Goal: Task Accomplishment & Management: Use online tool/utility

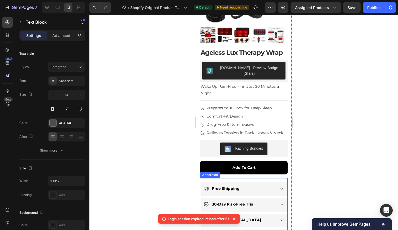
scroll to position [39, 0]
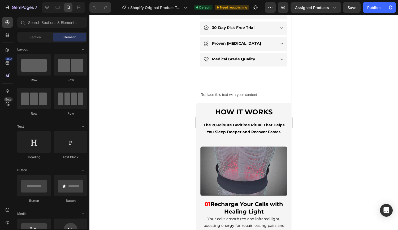
scroll to position [270, 0]
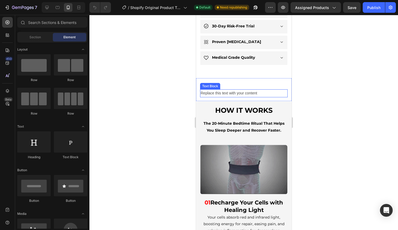
click at [213, 90] on div "Replace this text with your content" at bounding box center [244, 93] width 88 height 8
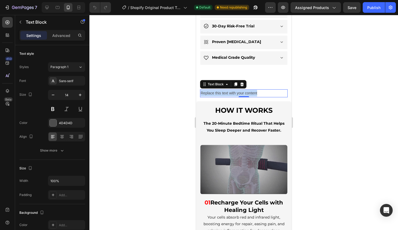
drag, startPoint x: 264, startPoint y: 88, endPoint x: 201, endPoint y: 90, distance: 63.8
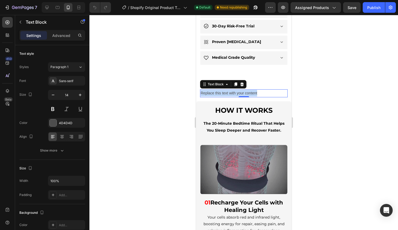
click at [201, 90] on p "Replace this text with your content" at bounding box center [243, 93] width 87 height 7
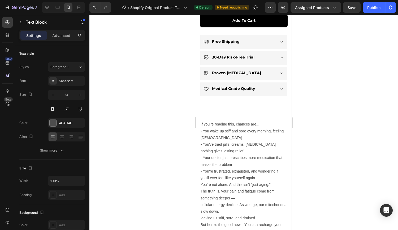
scroll to position [271, 0]
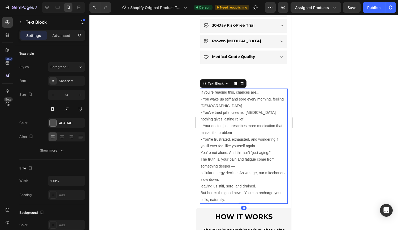
click at [227, 90] on p "If you're reading this, chances are..." at bounding box center [243, 92] width 87 height 7
click at [223, 90] on p "If you're reading this, chances are..." at bounding box center [243, 92] width 87 height 7
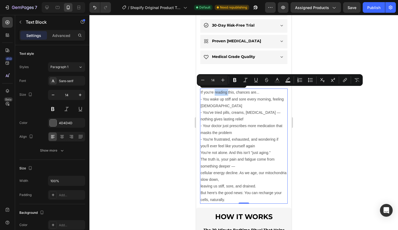
click at [223, 90] on p "If you're reading this, chances are..." at bounding box center [243, 92] width 87 height 7
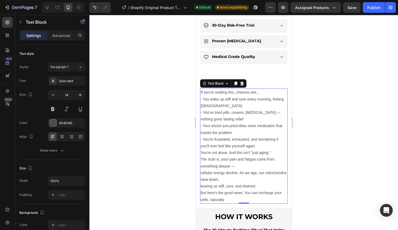
click at [236, 97] on p "- You wake up stiff and sore every morning, feeling [DEMOGRAPHIC_DATA] - You've…" at bounding box center [243, 123] width 87 height 54
click at [256, 90] on p "If you're reading this, chances are..." at bounding box center [243, 92] width 87 height 7
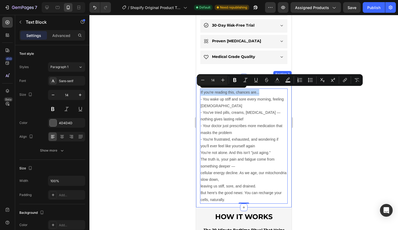
drag, startPoint x: 261, startPoint y: 90, endPoint x: 199, endPoint y: 86, distance: 62.2
click at [199, 86] on div "If you're reading this, chances are... - You wake up stiff and sore every morni…" at bounding box center [244, 142] width 96 height 130
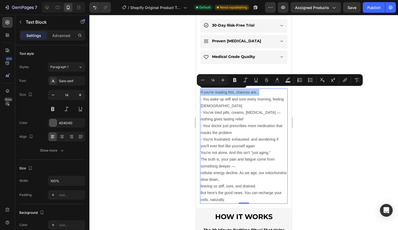
click at [73, 70] on button "Paragraph 1" at bounding box center [66, 67] width 37 height 10
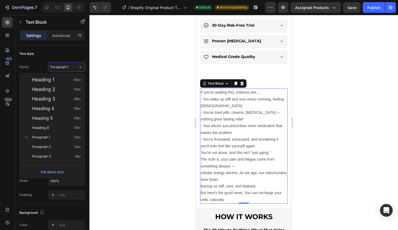
click at [70, 78] on div "Heading 1 46px" at bounding box center [56, 79] width 49 height 5
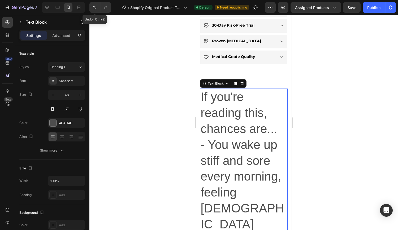
click at [91, 5] on button "Undo/Redo" at bounding box center [94, 7] width 11 height 11
type input "14"
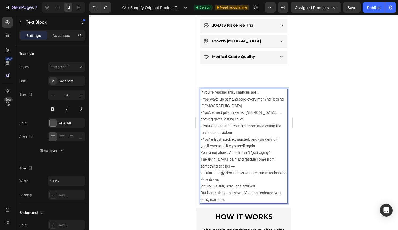
click at [263, 89] on p "If you're reading this, chances are..." at bounding box center [243, 92] width 87 height 7
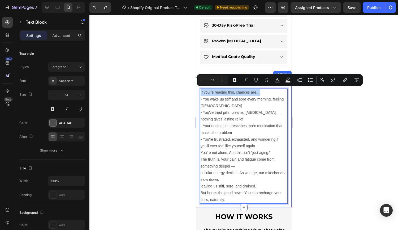
drag, startPoint x: 263, startPoint y: 89, endPoint x: 200, endPoint y: 85, distance: 62.5
click at [200, 85] on div "If you're reading this, chances are... - You wake up stiff and sore every morni…" at bounding box center [244, 142] width 96 height 130
copy p "If you're reading this, chances are..."
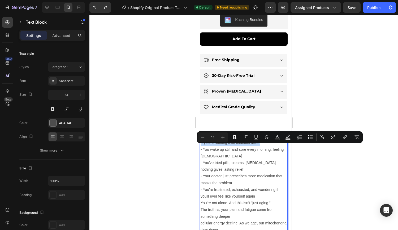
scroll to position [235, 0]
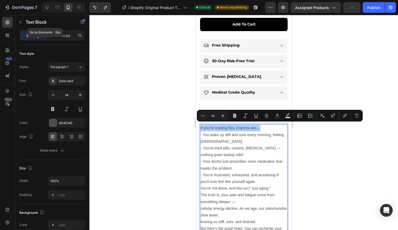
click at [26, 26] on div "Text Block" at bounding box center [45, 22] width 61 height 14
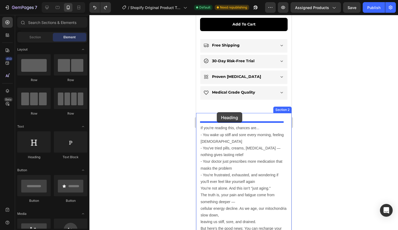
drag, startPoint x: 237, startPoint y: 152, endPoint x: 217, endPoint y: 112, distance: 45.2
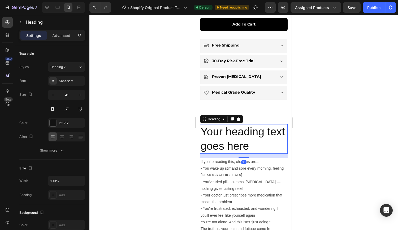
click at [227, 135] on h2 "Your heading text goes here" at bounding box center [244, 138] width 88 height 29
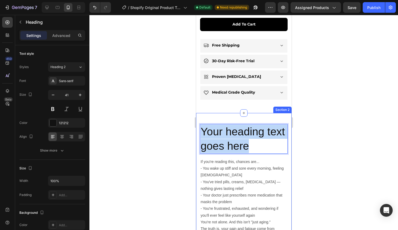
drag, startPoint x: 272, startPoint y: 144, endPoint x: 196, endPoint y: 130, distance: 76.5
click at [196, 130] on div "Your heading text goes here Heading 16 If you're reading this, chances are... -…" at bounding box center [244, 194] width 96 height 163
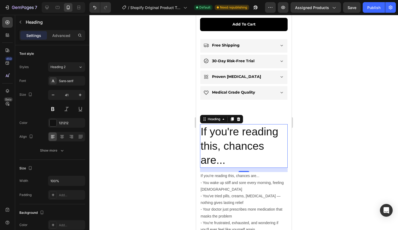
click at [54, 92] on button "button" at bounding box center [53, 95] width 10 height 10
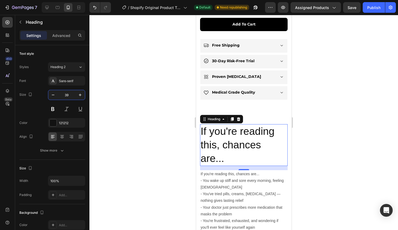
click at [65, 96] on input "39" at bounding box center [67, 95] width 18 height 10
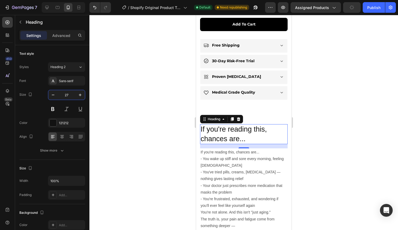
type input "27"
click at [72, 79] on div "Sans-serif" at bounding box center [71, 81] width 25 height 5
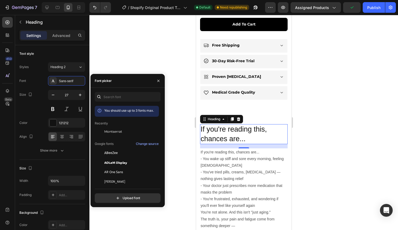
click at [123, 134] on div "Montserrat" at bounding box center [131, 131] width 54 height 5
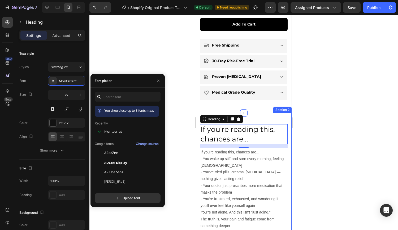
click at [252, 114] on div "If you're reading this, chances are... Heading 16 If you're reading this, chanc…" at bounding box center [244, 190] width 96 height 154
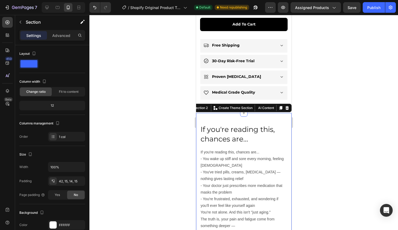
click at [59, 33] on p "Advanced" at bounding box center [61, 36] width 18 height 6
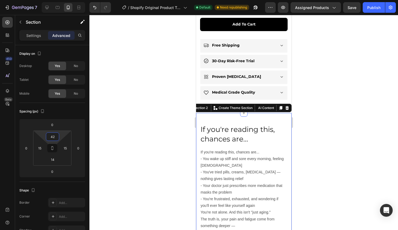
click at [54, 138] on input "42" at bounding box center [52, 136] width 11 height 8
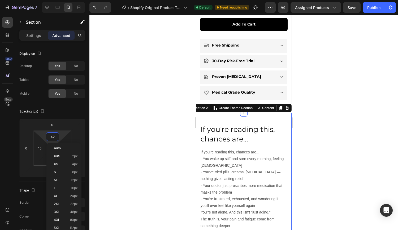
type input "0"
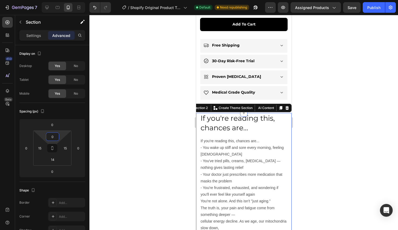
click at [304, 87] on div at bounding box center [243, 122] width 309 height 215
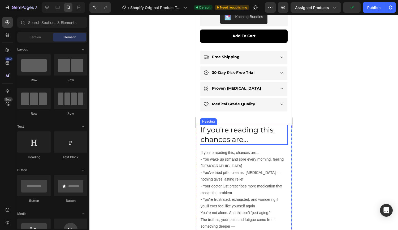
scroll to position [268, 0]
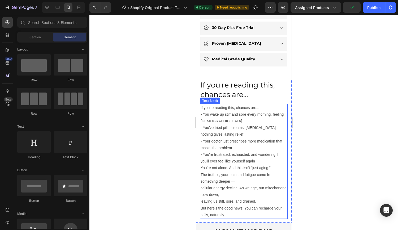
click at [227, 115] on p "- You wake up stiff and sore every morning, feeling [DEMOGRAPHIC_DATA] - You've…" at bounding box center [243, 138] width 87 height 54
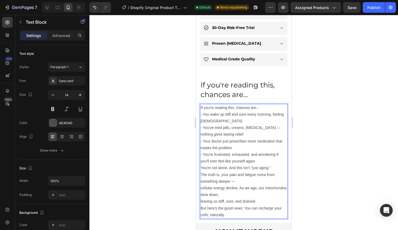
click at [262, 104] on p "If you're reading this, chances are..." at bounding box center [243, 107] width 87 height 7
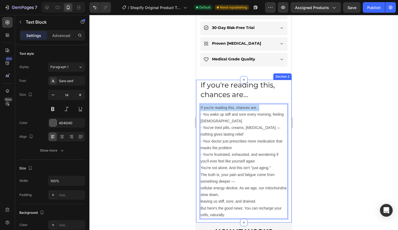
drag, startPoint x: 262, startPoint y: 104, endPoint x: 198, endPoint y: 104, distance: 64.0
click at [198, 104] on div "If you're reading this, chances are... Heading If you're reading this, chances …" at bounding box center [244, 151] width 96 height 143
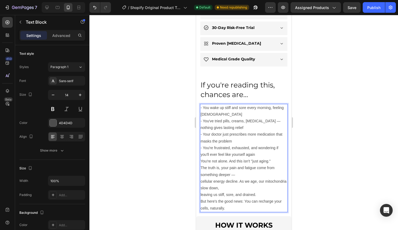
click at [249, 111] on p "- You wake up stiff and sore every morning, feeling [DEMOGRAPHIC_DATA] - You've…" at bounding box center [243, 131] width 87 height 54
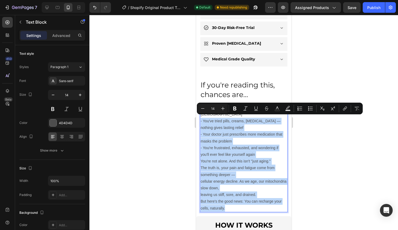
drag, startPoint x: 229, startPoint y: 208, endPoint x: 200, endPoint y: 121, distance: 91.4
click at [200, 121] on div "- You wake up stiff and sore every morning, feeling [DEMOGRAPHIC_DATA] - You've…" at bounding box center [244, 158] width 88 height 108
copy div "- You've tried pills, creams, [MEDICAL_DATA] — nothing gives lasting relief - Y…"
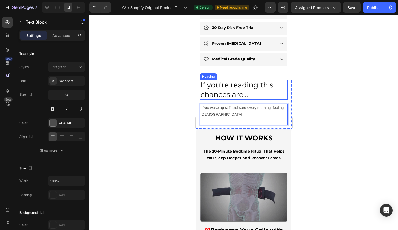
click at [249, 89] on p "If you're reading this, chances are..." at bounding box center [243, 89] width 87 height 19
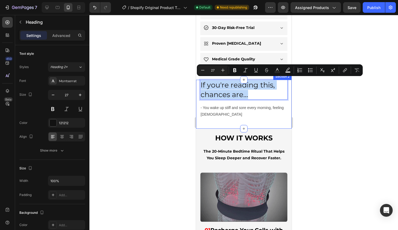
drag, startPoint x: 250, startPoint y: 93, endPoint x: 199, endPoint y: 84, distance: 52.1
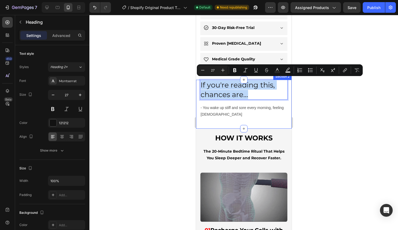
click at [199, 84] on div "If you're reading this, chances are... Heading 16 - You wake up stiff and sore …" at bounding box center [244, 104] width 96 height 49
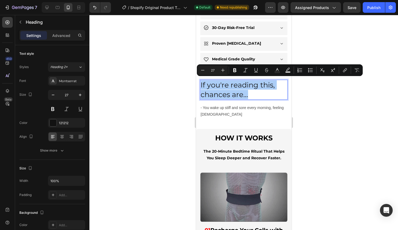
click at [237, 67] on button "Bold" at bounding box center [235, 70] width 10 height 10
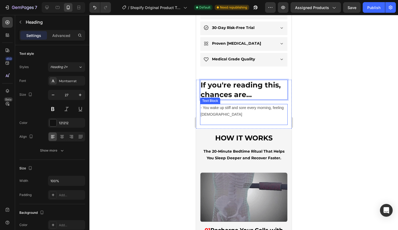
click at [249, 106] on p "- You wake up stiff and sore every morning, feeling [DEMOGRAPHIC_DATA]" at bounding box center [243, 114] width 87 height 20
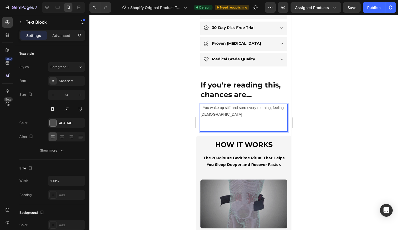
click at [219, 124] on p "- You wake up stiff and sore every morning, feeling [DEMOGRAPHIC_DATA]" at bounding box center [243, 117] width 87 height 27
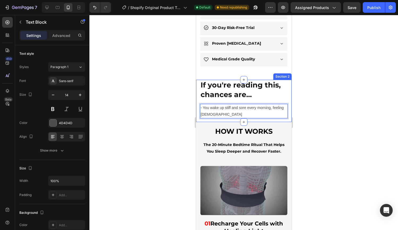
click at [70, 121] on div "4D4D4D" at bounding box center [71, 123] width 25 height 5
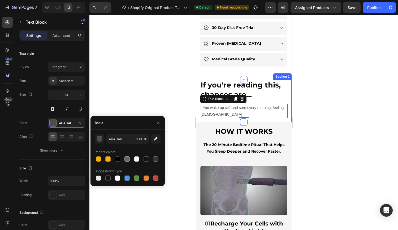
click at [119, 160] on div at bounding box center [117, 158] width 5 height 5
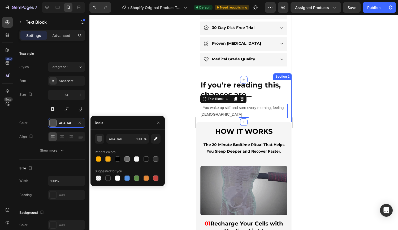
type input "000000"
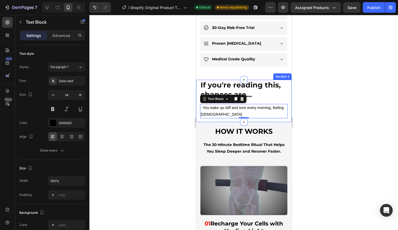
click at [62, 76] on div "Sans-serif" at bounding box center [66, 81] width 37 height 10
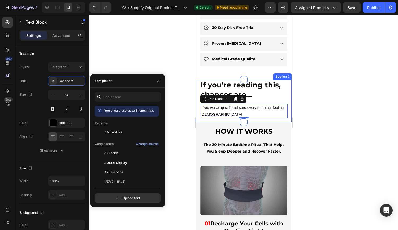
click at [118, 134] on div "Montserrat" at bounding box center [127, 132] width 64 height 10
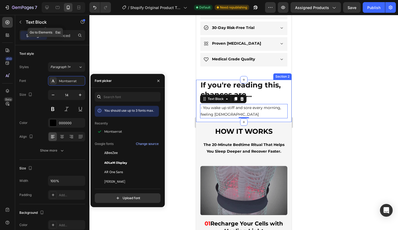
click at [28, 26] on div "Text Block" at bounding box center [45, 22] width 61 height 14
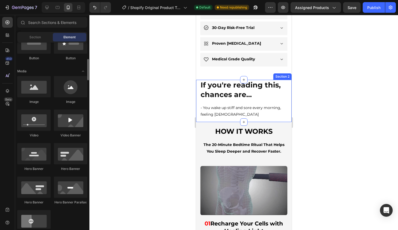
scroll to position [143, 0]
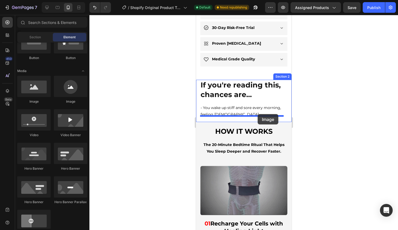
drag, startPoint x: 230, startPoint y: 108, endPoint x: 257, endPoint y: 114, distance: 27.8
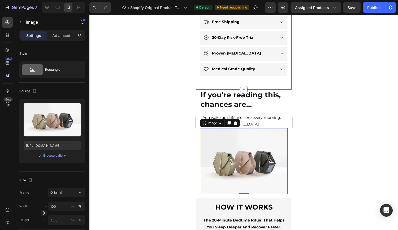
scroll to position [259, 0]
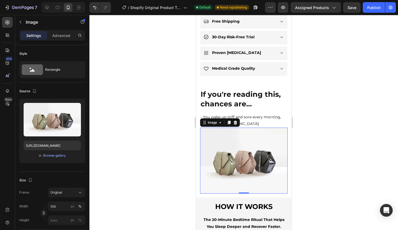
click at [236, 121] on icon at bounding box center [235, 123] width 3 height 4
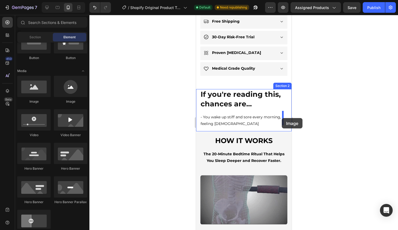
drag, startPoint x: 240, startPoint y: 105, endPoint x: 282, endPoint y: 118, distance: 43.7
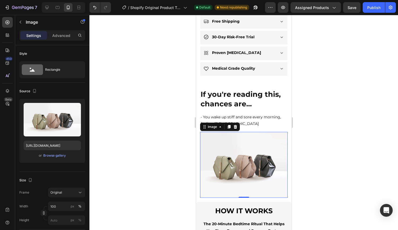
drag, startPoint x: 76, startPoint y: 106, endPoint x: 12, endPoint y: 41, distance: 91.6
click at [76, 106] on icon "button" at bounding box center [75, 108] width 3 height 4
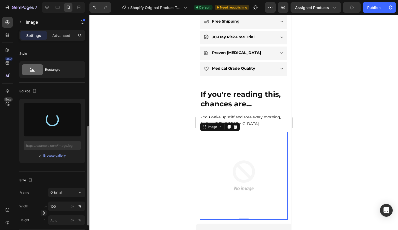
scroll to position [54, 0]
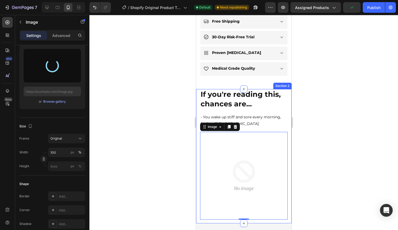
type input "[URL][DOMAIN_NAME]"
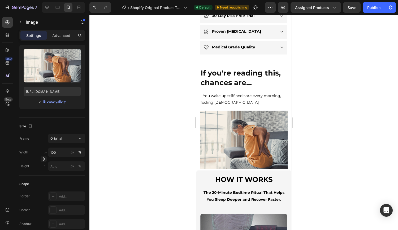
scroll to position [281, 0]
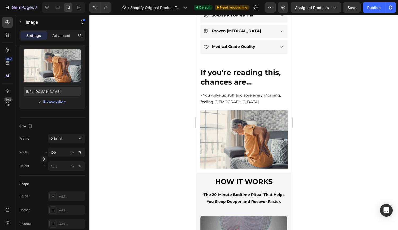
click at [312, 121] on div at bounding box center [243, 122] width 309 height 215
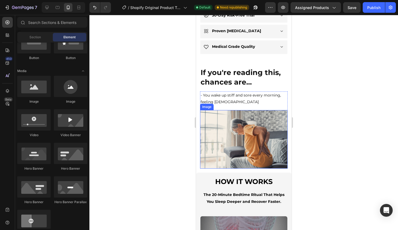
scroll to position [289, 0]
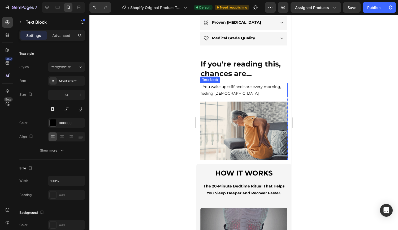
click at [249, 92] on p "- You wake up stiff and sore every morning, feeling [DEMOGRAPHIC_DATA]" at bounding box center [243, 89] width 87 height 13
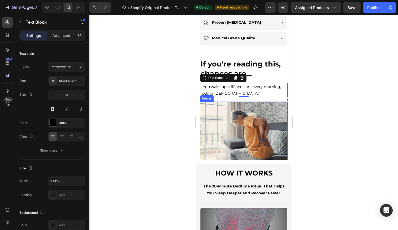
scroll to position [313, 0]
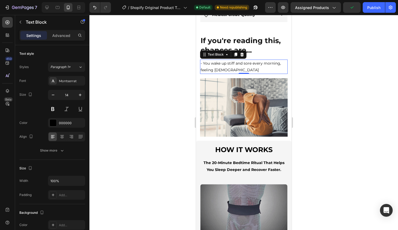
click at [148, 98] on div at bounding box center [243, 122] width 309 height 215
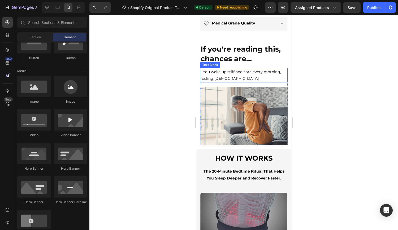
scroll to position [307, 0]
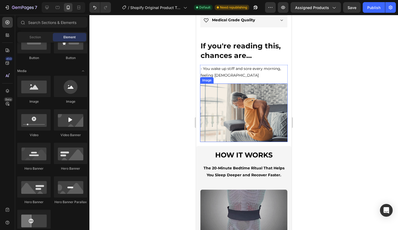
click at [221, 101] on img at bounding box center [244, 112] width 88 height 58
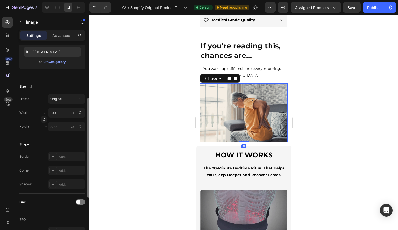
scroll to position [98, 0]
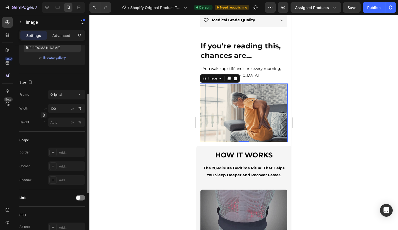
click at [71, 96] on div "Original" at bounding box center [63, 94] width 26 height 5
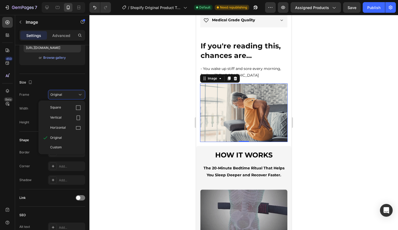
click at [74, 128] on div "Horizontal" at bounding box center [65, 127] width 31 height 5
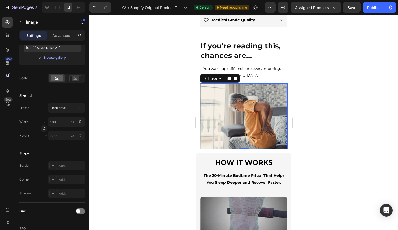
click at [73, 109] on div "Horizontal" at bounding box center [63, 107] width 26 height 5
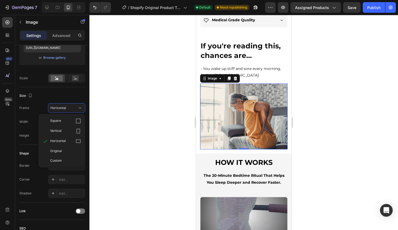
click at [71, 117] on div "Square" at bounding box center [62, 121] width 42 height 10
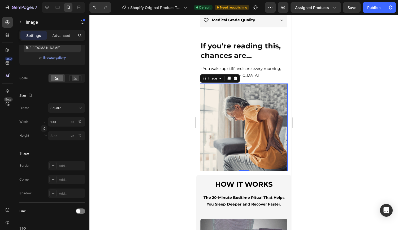
click at [73, 109] on div "Square" at bounding box center [63, 107] width 26 height 5
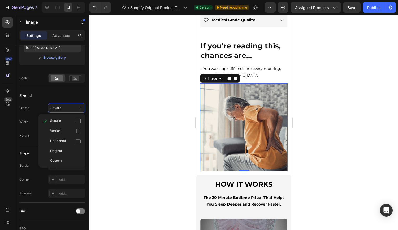
click at [65, 127] on div "Vertical" at bounding box center [62, 131] width 42 height 10
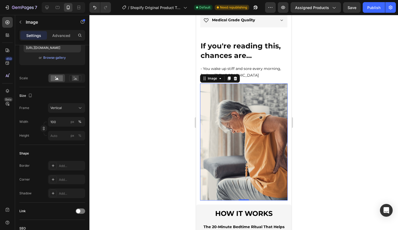
click at [68, 107] on div "Vertical" at bounding box center [63, 107] width 26 height 5
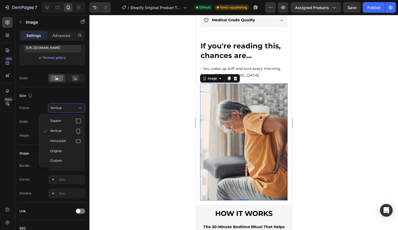
click at [61, 151] on span "Original" at bounding box center [56, 150] width 12 height 5
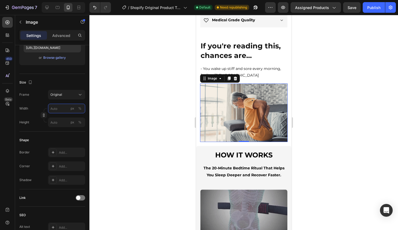
click at [66, 105] on input "px %" at bounding box center [66, 109] width 37 height 10
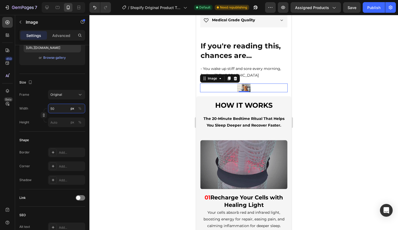
type input "50"
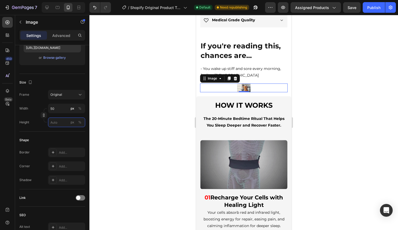
click at [63, 122] on input "px %" at bounding box center [66, 122] width 37 height 10
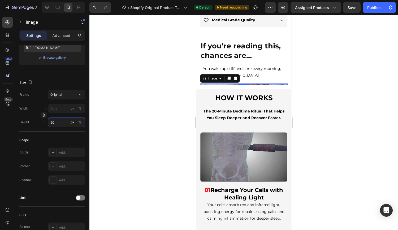
type input "5"
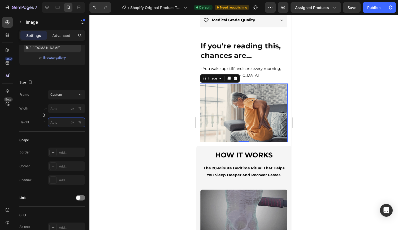
type input "5"
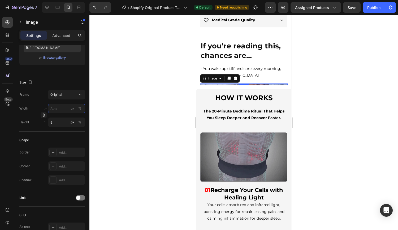
click at [66, 110] on input "px %" at bounding box center [66, 109] width 37 height 10
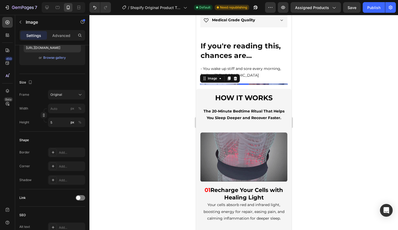
click at [35, 113] on div "Width px %" at bounding box center [52, 109] width 66 height 10
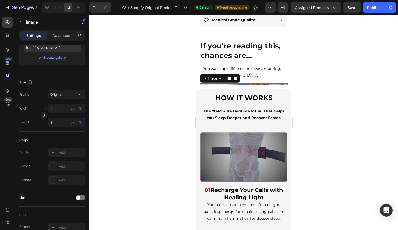
click at [60, 121] on input "5" at bounding box center [66, 122] width 37 height 10
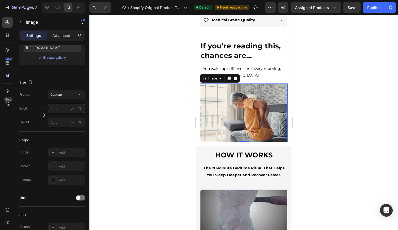
click at [64, 110] on input "px %" at bounding box center [66, 109] width 37 height 10
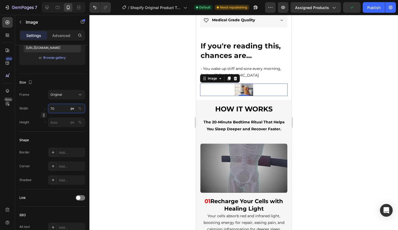
type input "7"
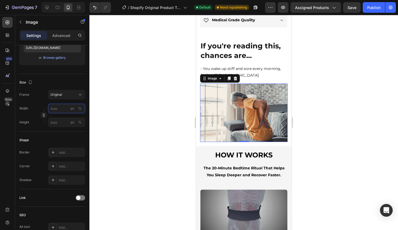
type input "7"
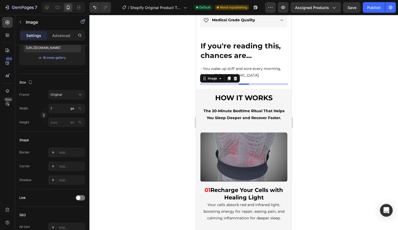
click at [377, 72] on div at bounding box center [243, 122] width 309 height 215
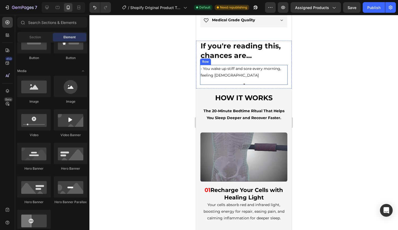
click at [242, 80] on div "- You wake up stiff and sore every morning, feeling [DEMOGRAPHIC_DATA] Text Blo…" at bounding box center [244, 75] width 88 height 20
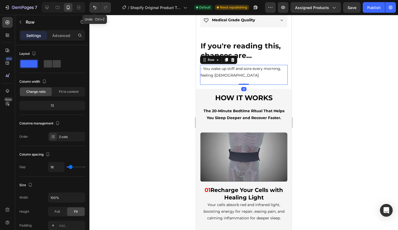
click at [95, 6] on icon "Undo/Redo" at bounding box center [94, 7] width 5 height 5
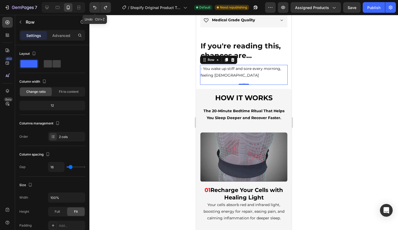
click at [95, 6] on icon "Undo/Redo" at bounding box center [94, 7] width 5 height 5
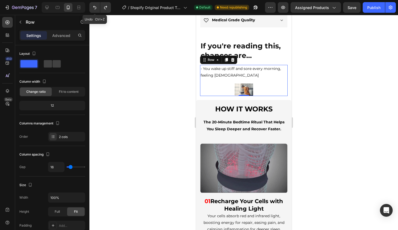
click at [95, 6] on icon "Undo/Redo" at bounding box center [94, 7] width 5 height 5
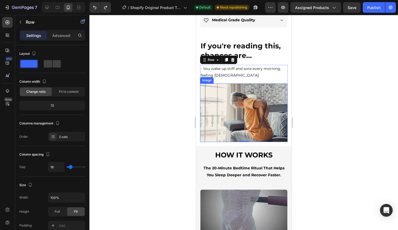
click at [220, 91] on img at bounding box center [244, 112] width 88 height 58
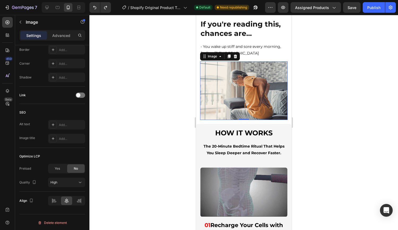
scroll to position [327, 0]
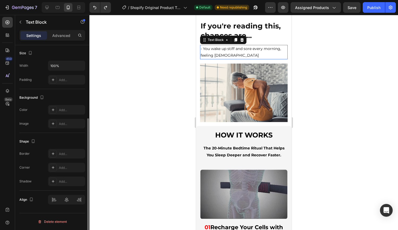
click at [255, 50] on p "- You wake up stiff and sore every morning, feeling [DEMOGRAPHIC_DATA]" at bounding box center [243, 51] width 87 height 13
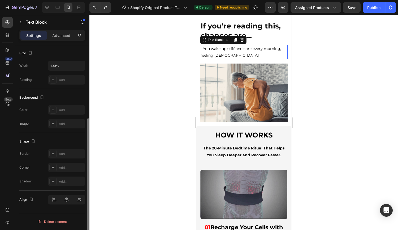
scroll to position [0, 0]
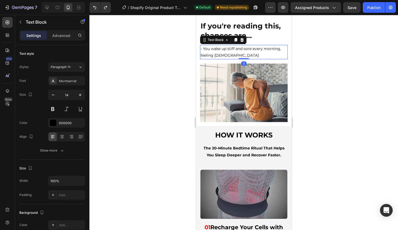
click at [235, 38] on icon at bounding box center [235, 40] width 3 height 4
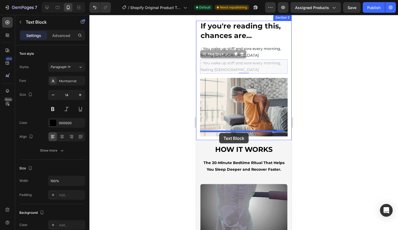
drag, startPoint x: 213, startPoint y: 53, endPoint x: 219, endPoint y: 133, distance: 79.9
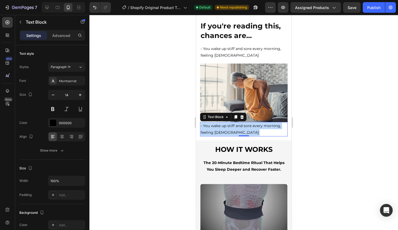
drag, startPoint x: 242, startPoint y: 127, endPoint x: 200, endPoint y: 121, distance: 41.6
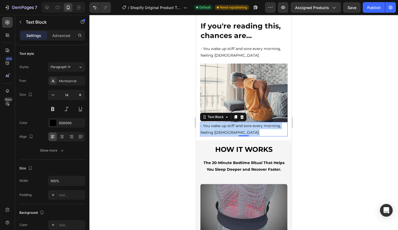
click at [200, 122] on p "- You wake up stiff and sore every morning, feeling [DEMOGRAPHIC_DATA]" at bounding box center [243, 128] width 87 height 13
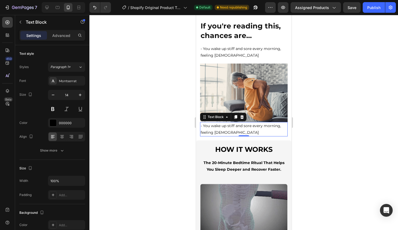
click at [238, 128] on p "- You wake up stiff and sore every morning, feeling [DEMOGRAPHIC_DATA]" at bounding box center [243, 128] width 87 height 13
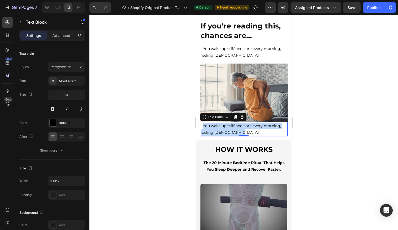
drag, startPoint x: 238, startPoint y: 127, endPoint x: 204, endPoint y: 121, distance: 34.2
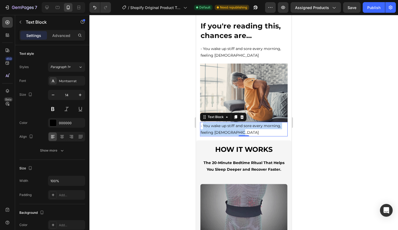
click at [204, 122] on p "- You wake up stiff and sore every morning, feeling [DEMOGRAPHIC_DATA]" at bounding box center [243, 128] width 87 height 13
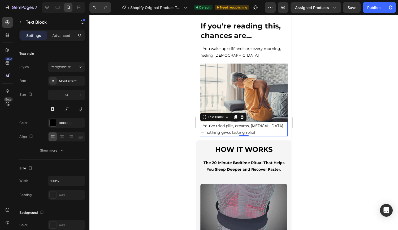
click at [311, 119] on div at bounding box center [243, 122] width 309 height 215
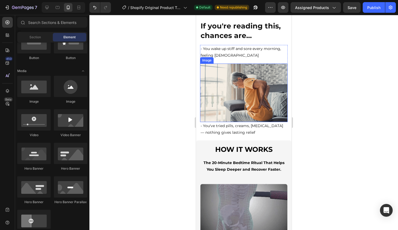
click at [239, 116] on img at bounding box center [244, 92] width 88 height 58
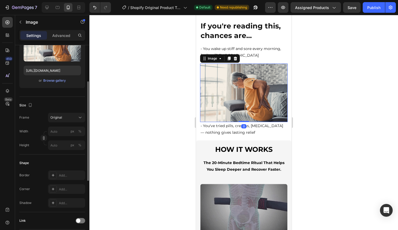
scroll to position [75, 0]
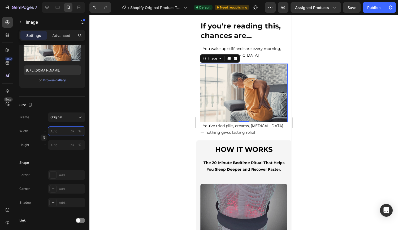
click at [69, 134] on input "px %" at bounding box center [66, 131] width 37 height 10
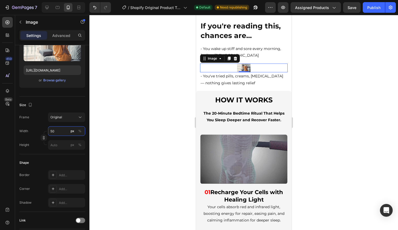
type input "50"
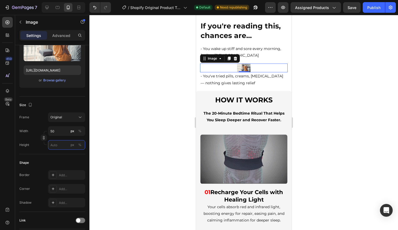
click at [65, 141] on input "px %" at bounding box center [66, 145] width 37 height 10
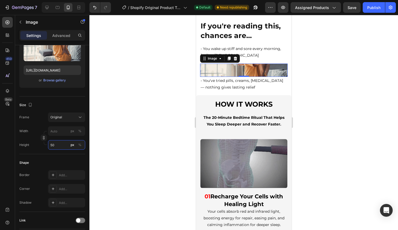
type input "5"
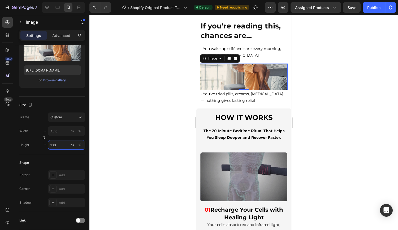
type input "5"
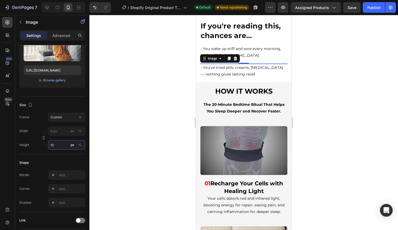
type input "100"
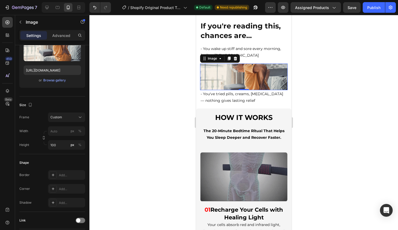
click at [347, 95] on div at bounding box center [243, 122] width 309 height 215
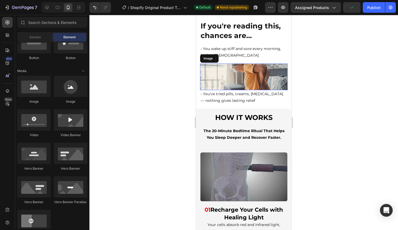
click at [255, 87] on img at bounding box center [244, 76] width 88 height 27
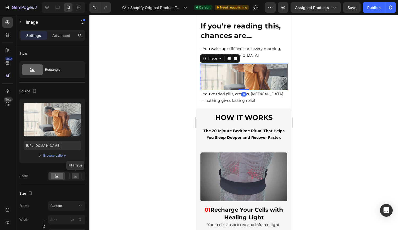
click at [74, 178] on rect at bounding box center [75, 175] width 7 height 5
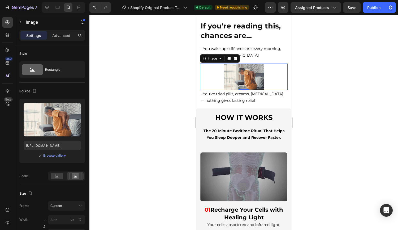
click at [345, 79] on div at bounding box center [243, 122] width 309 height 215
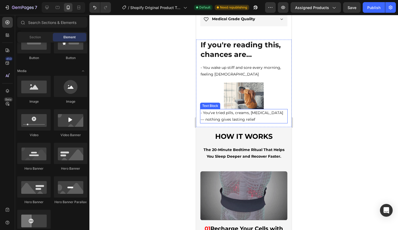
scroll to position [308, 0]
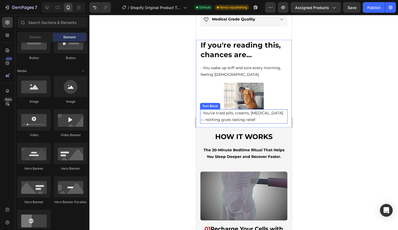
click at [254, 119] on p "- You've tried pills, creams, [MEDICAL_DATA] — nothing gives lasting relief" at bounding box center [243, 116] width 87 height 13
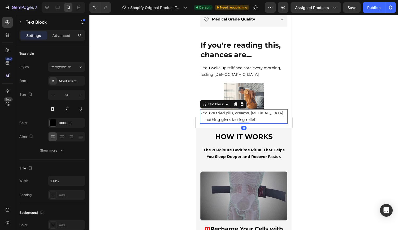
click at [62, 38] on div "Advanced" at bounding box center [61, 35] width 27 height 8
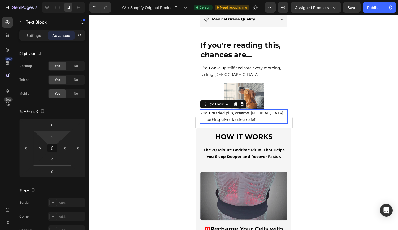
drag, startPoint x: 54, startPoint y: 142, endPoint x: 53, endPoint y: 135, distance: 7.2
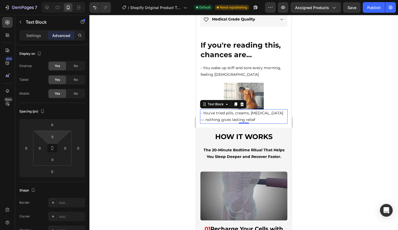
click at [53, 0] on html "7 / Shopify Original Product Template Default Need republishing Preview Assigne…" at bounding box center [199, 0] width 398 height 0
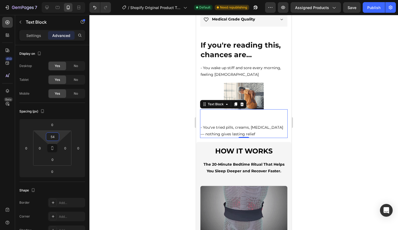
click at [53, 135] on input "54" at bounding box center [52, 136] width 11 height 8
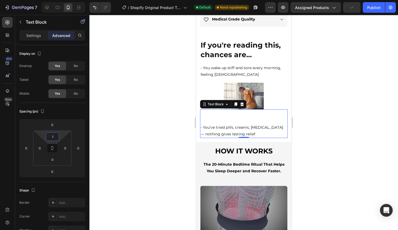
type input "15"
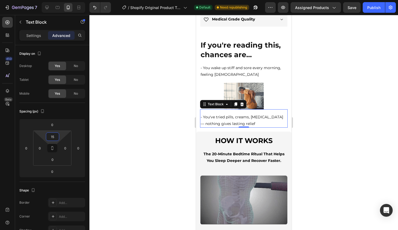
click at [380, 85] on div at bounding box center [243, 122] width 309 height 215
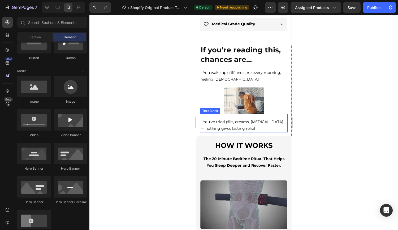
scroll to position [292, 0]
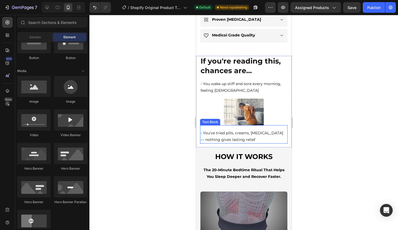
click at [249, 109] on img at bounding box center [244, 111] width 88 height 27
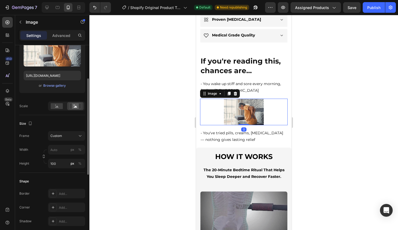
scroll to position [70, 0]
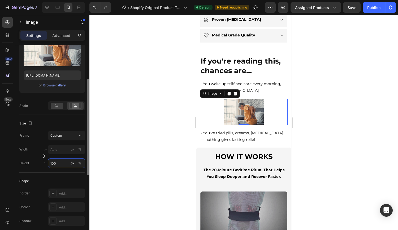
click at [59, 161] on input "100" at bounding box center [66, 163] width 37 height 10
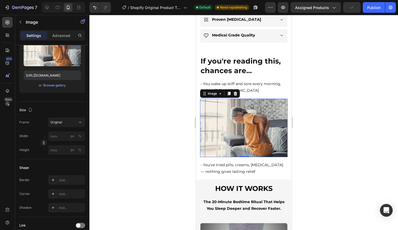
click at [68, 126] on button "Original" at bounding box center [66, 122] width 37 height 10
click at [47, 110] on div "Size" at bounding box center [52, 110] width 66 height 8
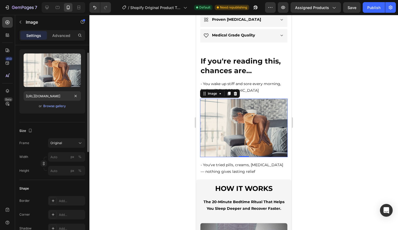
scroll to position [0, 0]
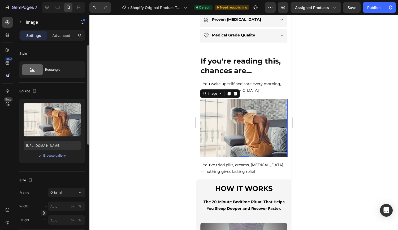
click at [58, 65] on div "Rectangle" at bounding box center [61, 69] width 32 height 12
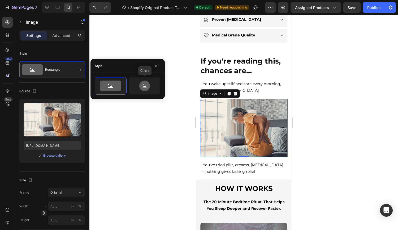
click at [149, 82] on icon at bounding box center [144, 85] width 25 height 11
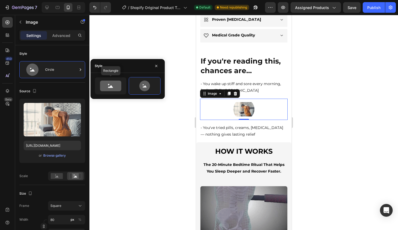
click at [119, 83] on icon at bounding box center [110, 85] width 21 height 11
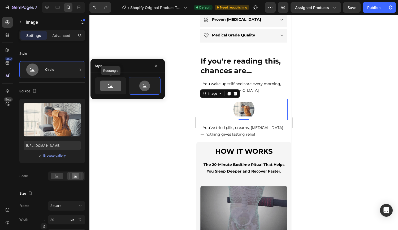
type input "100"
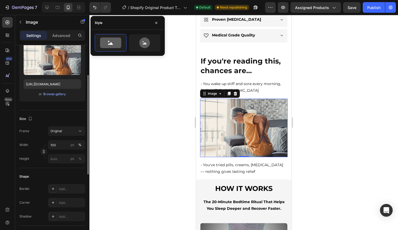
scroll to position [62, 0]
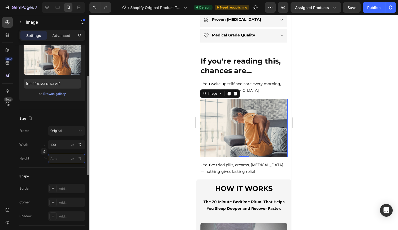
click at [57, 156] on input "px %" at bounding box center [66, 158] width 37 height 10
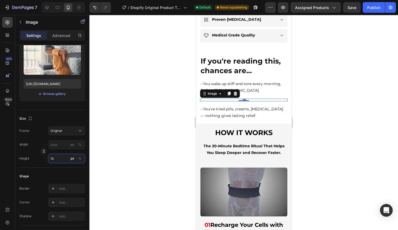
type input "100"
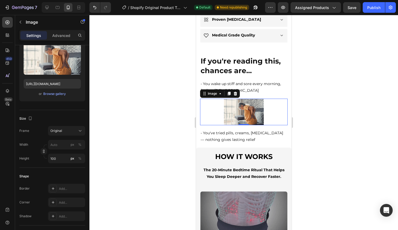
click at [111, 138] on div at bounding box center [243, 122] width 309 height 215
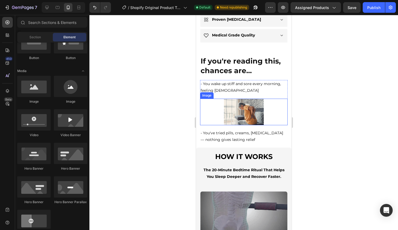
click at [227, 113] on img at bounding box center [244, 111] width 88 height 27
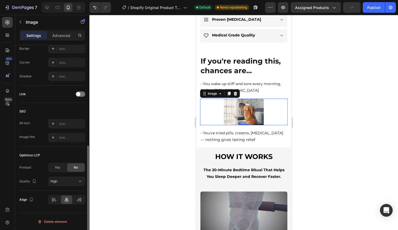
scroll to position [201, 0]
click at [68, 35] on p "Advanced" at bounding box center [61, 36] width 18 height 6
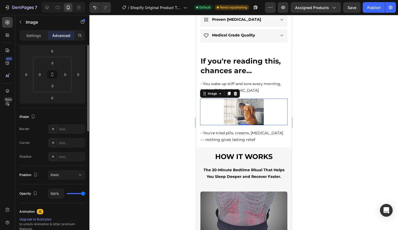
scroll to position [0, 0]
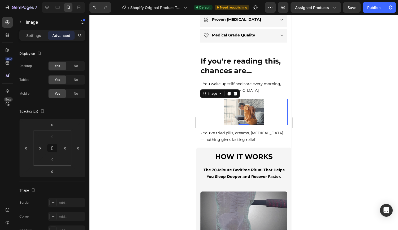
click at [40, 34] on p "Settings" at bounding box center [33, 36] width 15 height 6
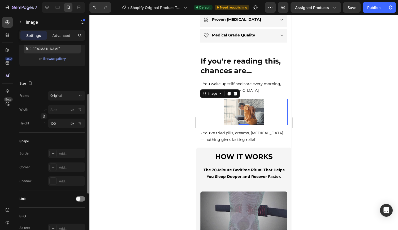
scroll to position [97, 0]
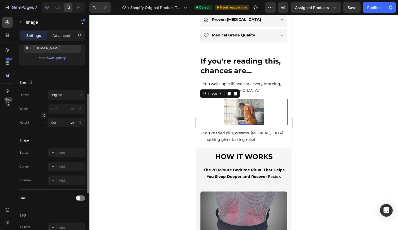
click at [69, 95] on div "Original" at bounding box center [63, 94] width 26 height 5
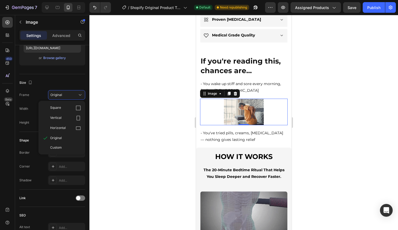
click at [69, 95] on div "Original" at bounding box center [63, 94] width 26 height 5
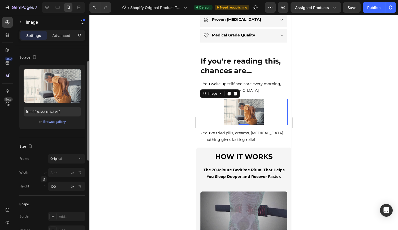
scroll to position [33, 0]
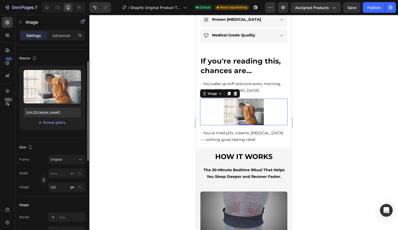
click at [66, 156] on button "Original" at bounding box center [66, 159] width 37 height 10
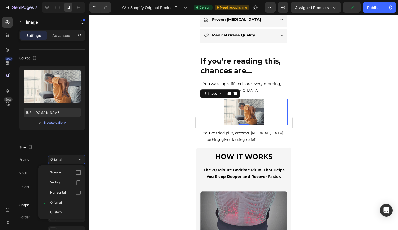
click at [59, 209] on span "Custom" at bounding box center [56, 211] width 12 height 5
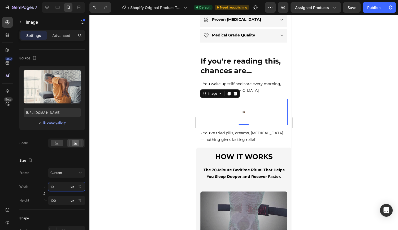
type input "1"
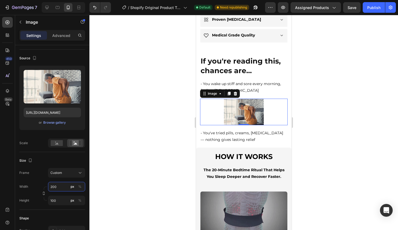
type input "200"
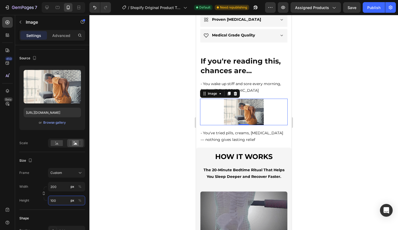
click at [60, 199] on input "100" at bounding box center [66, 200] width 37 height 10
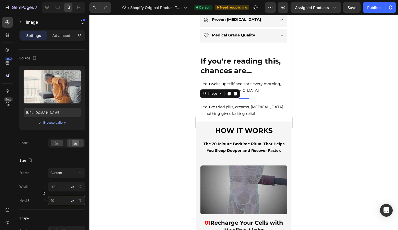
type input "200"
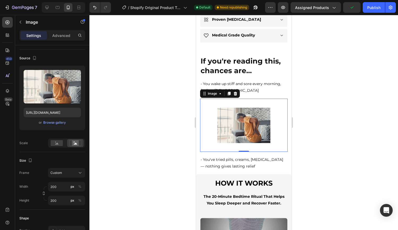
click at [324, 120] on div at bounding box center [243, 122] width 309 height 215
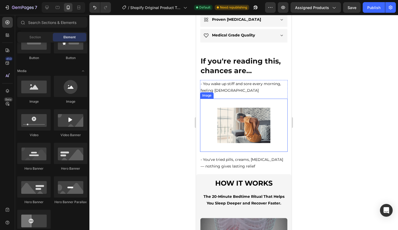
click at [264, 121] on img at bounding box center [243, 124] width 53 height 53
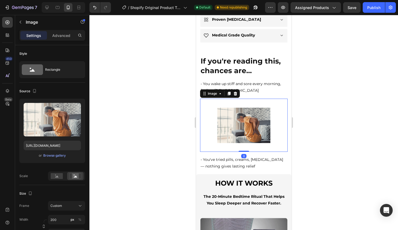
click at [62, 37] on p "Advanced" at bounding box center [61, 36] width 18 height 6
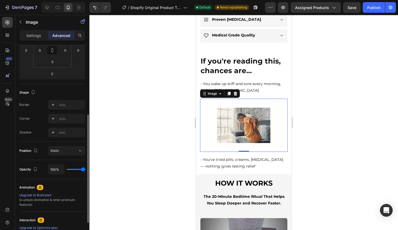
scroll to position [169, 0]
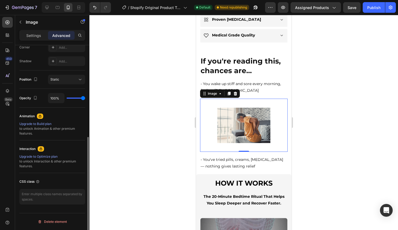
click at [64, 75] on button "Static" at bounding box center [66, 80] width 37 height 10
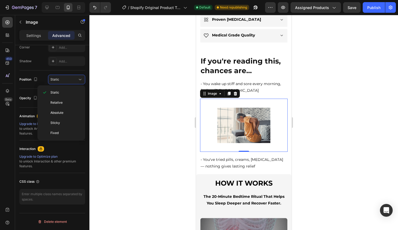
click at [63, 101] on p "Relative" at bounding box center [65, 102] width 30 height 5
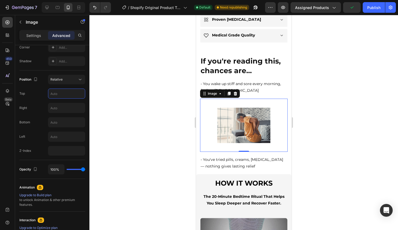
click at [66, 90] on input "text" at bounding box center [66, 94] width 37 height 10
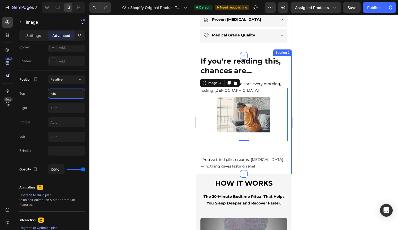
type input "-40"
click at [58, 122] on input "text" at bounding box center [66, 122] width 37 height 10
type input "-80"
click at [61, 144] on div "Position Relative Top -40 Right Bottom -80 Left Z-Index" at bounding box center [52, 115] width 66 height 81
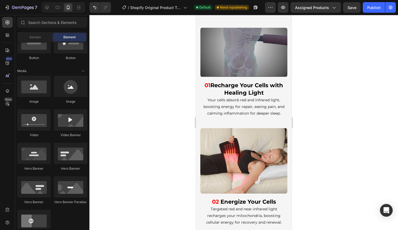
scroll to position [249, 0]
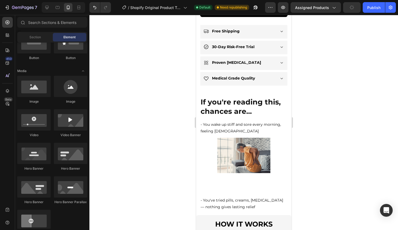
click at [376, 142] on div at bounding box center [243, 122] width 309 height 215
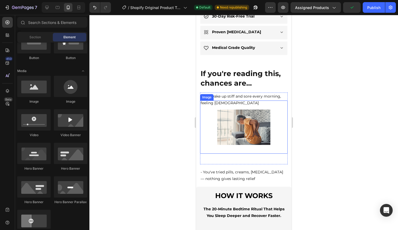
scroll to position [281, 0]
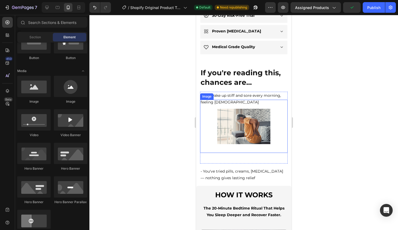
click at [250, 136] on img at bounding box center [243, 126] width 53 height 53
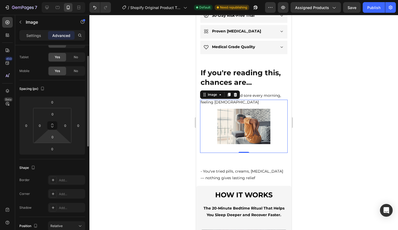
scroll to position [23, 0]
click at [95, 6] on icon "Undo/Redo" at bounding box center [94, 7] width 3 height 3
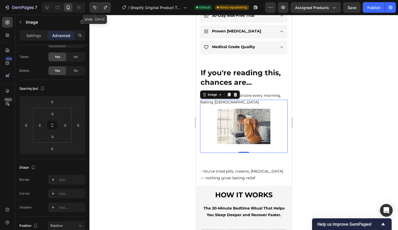
click at [95, 6] on icon "Undo/Redo" at bounding box center [94, 7] width 3 height 3
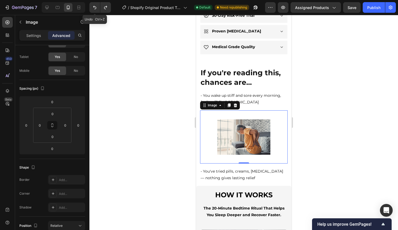
click at [95, 6] on icon "Undo/Redo" at bounding box center [94, 7] width 3 height 3
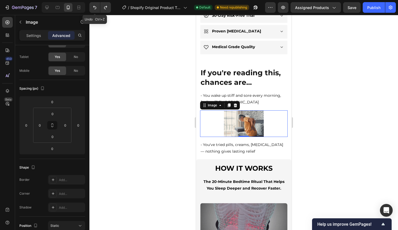
click at [95, 6] on icon "Undo/Redo" at bounding box center [94, 7] width 3 height 3
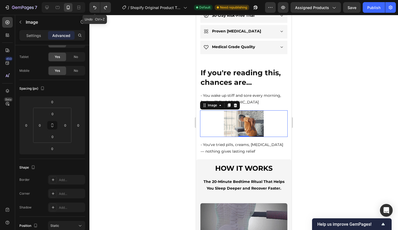
click at [95, 6] on icon "Undo/Redo" at bounding box center [94, 7] width 3 height 3
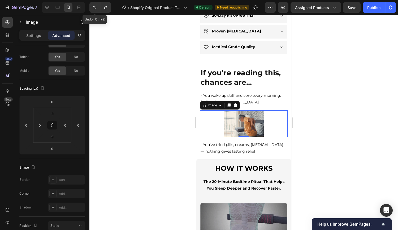
click at [95, 6] on icon "Undo/Redo" at bounding box center [94, 7] width 3 height 3
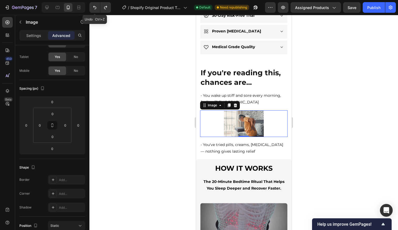
click at [95, 6] on icon "Undo/Redo" at bounding box center [94, 7] width 3 height 3
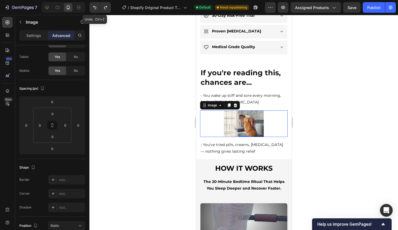
click at [95, 6] on icon "Undo/Redo" at bounding box center [94, 7] width 3 height 3
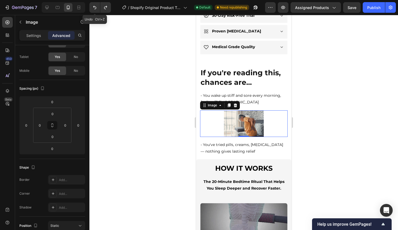
click at [95, 6] on icon "Undo/Redo" at bounding box center [94, 7] width 3 height 3
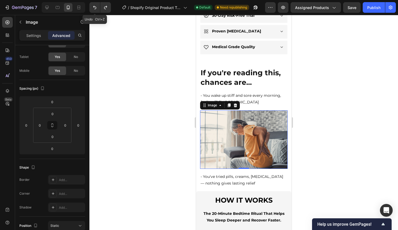
click at [95, 6] on icon "Undo/Redo" at bounding box center [94, 7] width 3 height 3
click at [105, 8] on icon "Undo/Redo" at bounding box center [105, 7] width 5 height 5
click at [93, 5] on icon "Undo/Redo" at bounding box center [94, 7] width 5 height 5
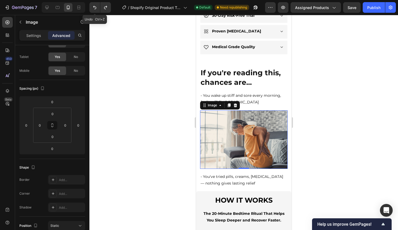
click at [93, 5] on icon "Undo/Redo" at bounding box center [94, 7] width 5 height 5
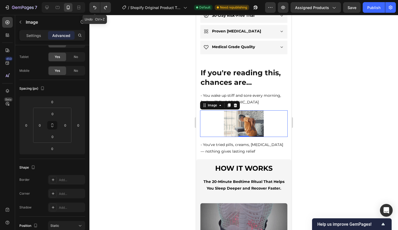
click at [93, 5] on icon "Undo/Redo" at bounding box center [94, 7] width 5 height 5
click at [324, 112] on div at bounding box center [243, 122] width 309 height 215
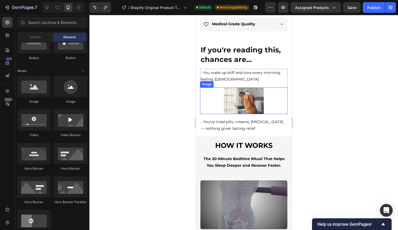
scroll to position [304, 0]
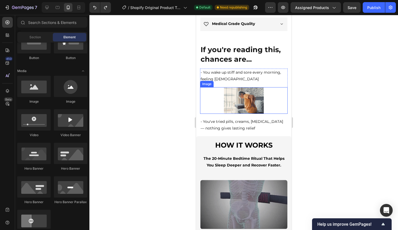
click at [269, 109] on img at bounding box center [244, 100] width 88 height 27
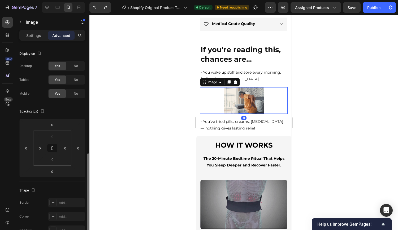
scroll to position [85, 0]
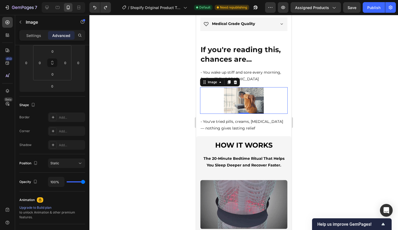
click at [33, 33] on p "Settings" at bounding box center [33, 36] width 15 height 6
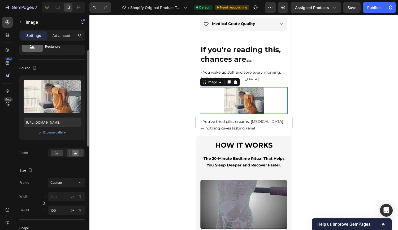
scroll to position [19, 0]
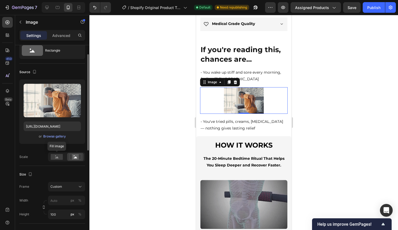
click at [57, 160] on div at bounding box center [57, 157] width 16 height 8
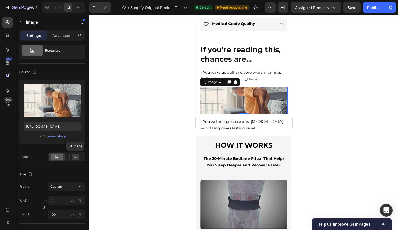
click at [72, 157] on rect at bounding box center [75, 156] width 7 height 5
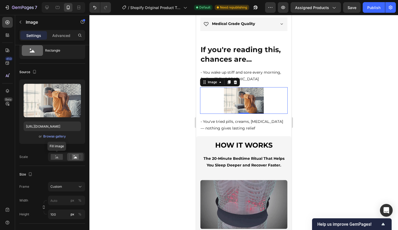
click at [62, 153] on div at bounding box center [57, 157] width 16 height 8
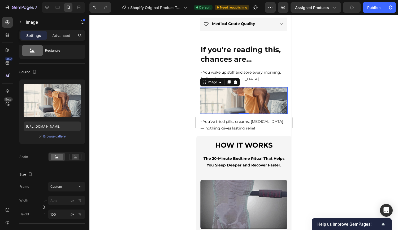
click at [312, 66] on div at bounding box center [243, 122] width 309 height 215
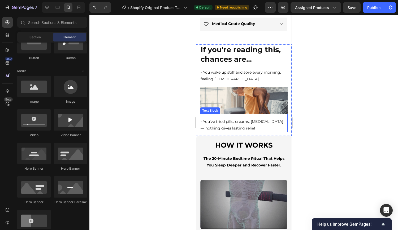
click at [272, 118] on p "- You've tried pills, creams, [MEDICAL_DATA] — nothing gives lasting relief" at bounding box center [243, 124] width 87 height 13
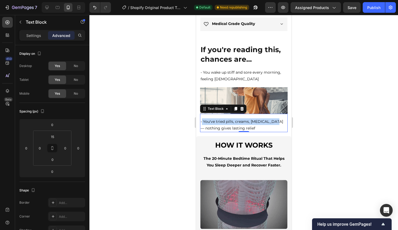
drag, startPoint x: 274, startPoint y: 119, endPoint x: 201, endPoint y: 120, distance: 72.5
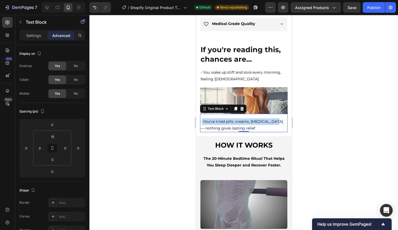
click at [201, 120] on p "- You've tried pills, creams, [MEDICAL_DATA] — nothing gives lasting relief" at bounding box center [243, 124] width 87 height 13
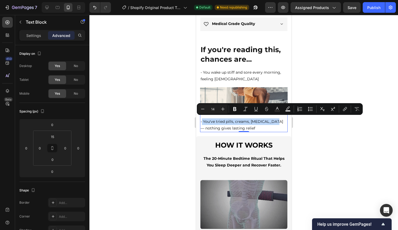
copy p "You've tried pills, creams, [MEDICAL_DATA]"
click at [209, 93] on img at bounding box center [244, 100] width 88 height 27
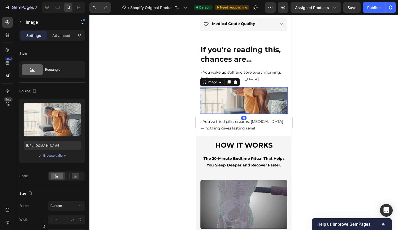
click at [226, 80] on div at bounding box center [229, 82] width 6 height 6
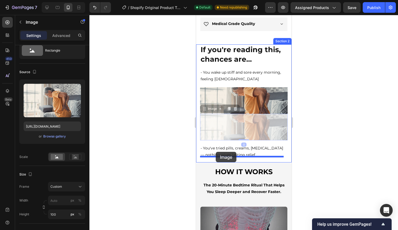
drag, startPoint x: 206, startPoint y: 106, endPoint x: 216, endPoint y: 152, distance: 47.0
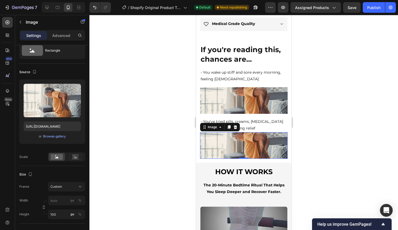
click at [61, 107] on input "file" at bounding box center [52, 109] width 37 height 9
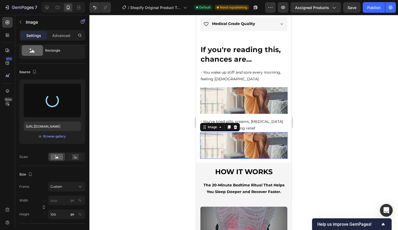
type input "[URL][DOMAIN_NAME]"
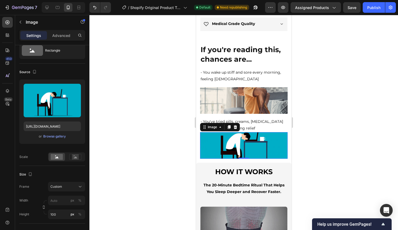
click at [390, 146] on div at bounding box center [243, 122] width 309 height 215
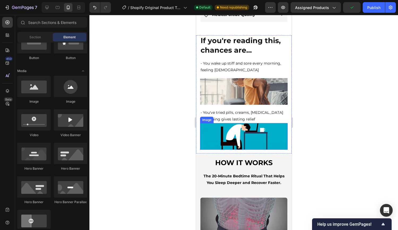
scroll to position [321, 0]
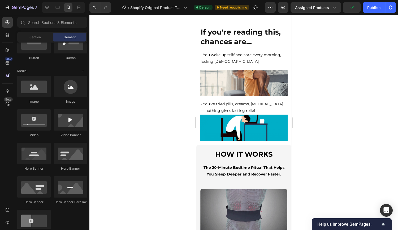
click at [305, 102] on div at bounding box center [243, 122] width 309 height 215
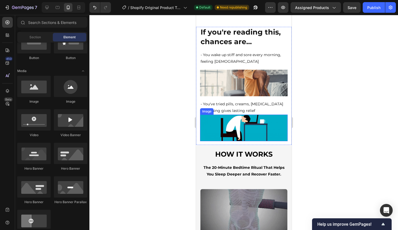
click at [261, 118] on img at bounding box center [244, 127] width 88 height 27
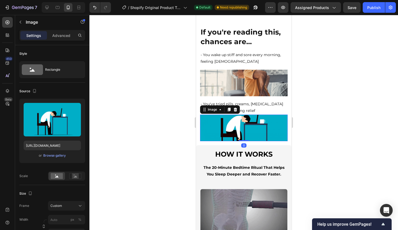
click at [57, 37] on p "Advanced" at bounding box center [61, 36] width 18 height 6
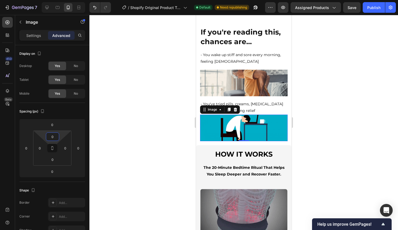
click at [51, 139] on input "0" at bounding box center [52, 136] width 11 height 8
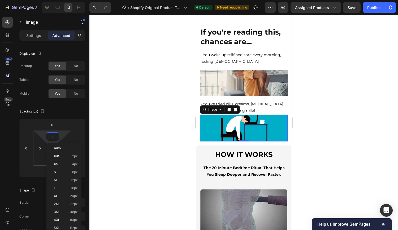
type input "10"
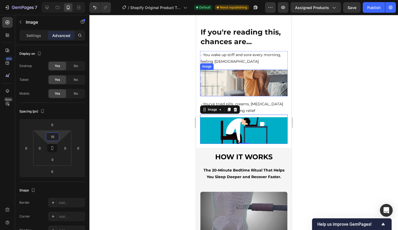
click at [242, 78] on img at bounding box center [244, 83] width 88 height 27
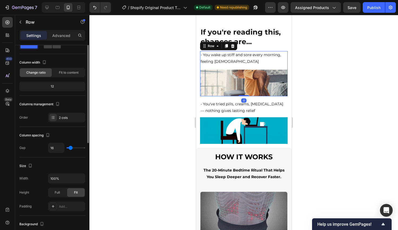
scroll to position [0, 0]
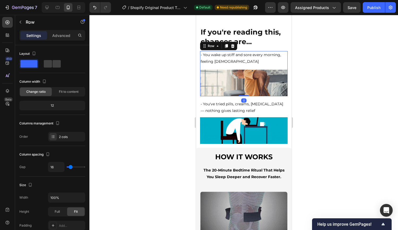
click at [55, 31] on div "Settings Advanced" at bounding box center [52, 35] width 66 height 11
click at [59, 34] on p "Advanced" at bounding box center [61, 36] width 18 height 6
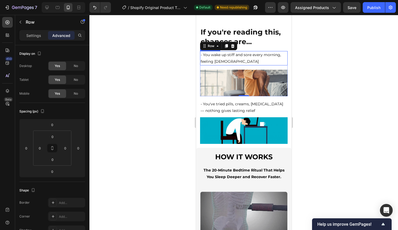
click at [214, 58] on p "- You wake up stiff and sore every morning, feeling [DEMOGRAPHIC_DATA]" at bounding box center [243, 57] width 87 height 13
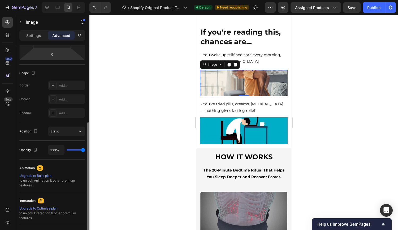
scroll to position [169, 0]
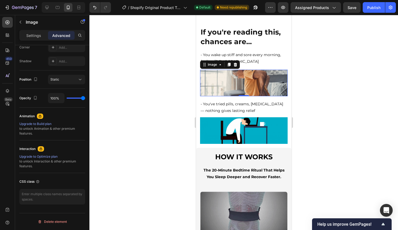
click at [54, 77] on span "Static" at bounding box center [54, 79] width 9 height 4
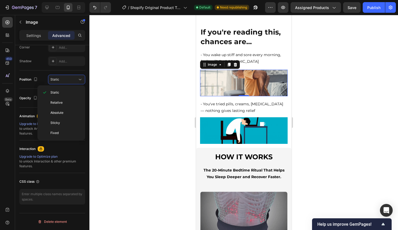
click at [54, 88] on div "Static" at bounding box center [62, 92] width 44 height 10
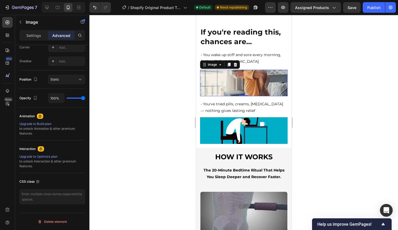
click at [339, 102] on div at bounding box center [243, 122] width 309 height 215
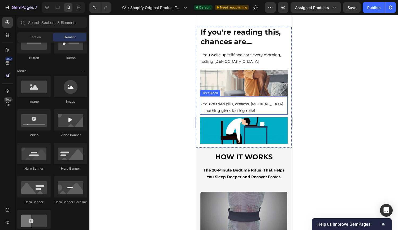
click at [234, 105] on p "- You've tried pills, creams, [MEDICAL_DATA] — nothing gives lasting relief" at bounding box center [243, 107] width 87 height 13
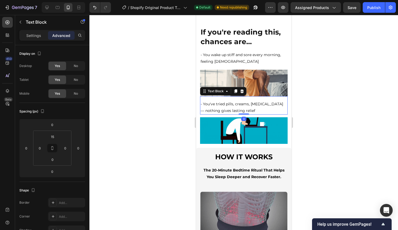
click at [39, 39] on div "Settings" at bounding box center [33, 35] width 27 height 8
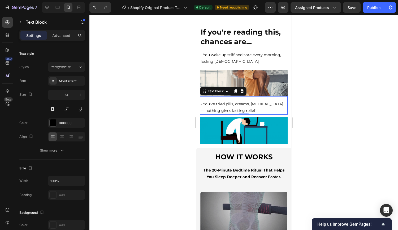
click at [51, 109] on button at bounding box center [53, 109] width 10 height 10
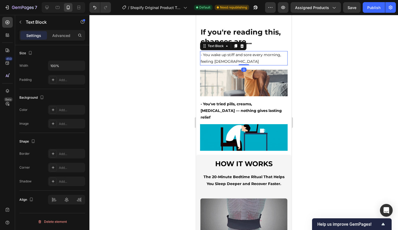
scroll to position [0, 0]
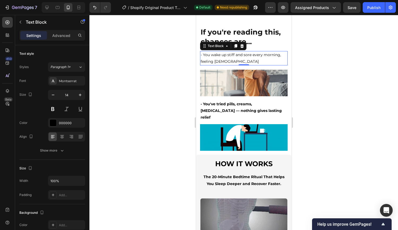
click at [53, 107] on button at bounding box center [53, 109] width 10 height 10
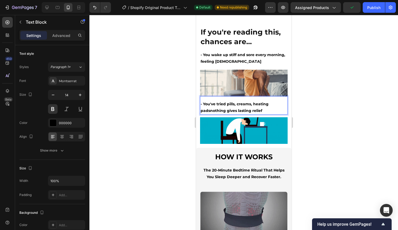
click at [203, 102] on p "- You've tried pills, creams, heating padsnothing gives lasting relief" at bounding box center [243, 107] width 87 height 13
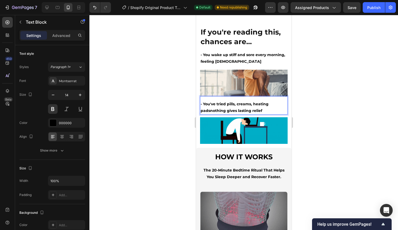
click at [208, 106] on p "- You've tried pills, creams, heating padsnothing gives lasting relief" at bounding box center [243, 107] width 87 height 13
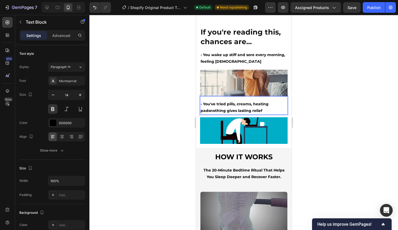
click at [210, 108] on p "- You've tried pills, creams, heating padsnothing gives lasting relief" at bounding box center [243, 107] width 87 height 13
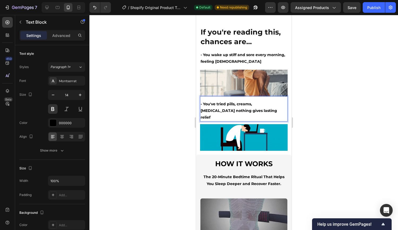
click at [279, 101] on p "- You've tried pills, creams, [MEDICAL_DATA] nothing gives lasting relief" at bounding box center [243, 111] width 87 height 20
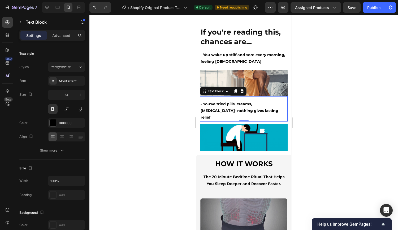
click at [324, 99] on div at bounding box center [243, 122] width 309 height 215
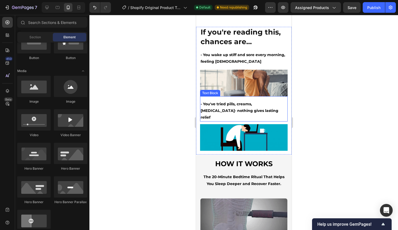
click at [279, 102] on p "- You've tried pills, creams, [MEDICAL_DATA]- nothing gives lasting relief" at bounding box center [243, 111] width 87 height 20
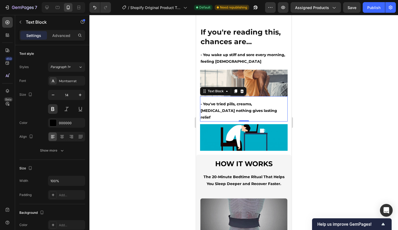
click at [311, 101] on div at bounding box center [243, 122] width 309 height 215
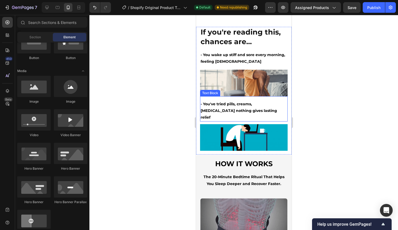
click at [278, 101] on p "- You've tried pills, creams, [MEDICAL_DATA] nothing gives lasting relief" at bounding box center [243, 111] width 87 height 20
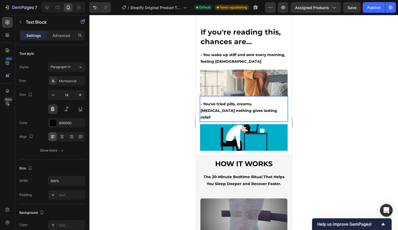
click at [278, 101] on p "- You've tried pills, creams, [MEDICAL_DATA] nothing gives lasting relief" at bounding box center [243, 111] width 87 height 20
click at [317, 91] on div at bounding box center [243, 122] width 309 height 215
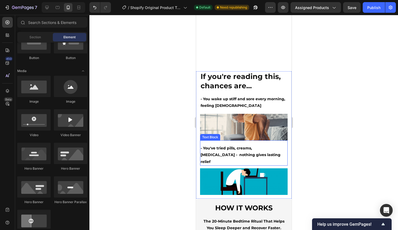
scroll to position [361, 0]
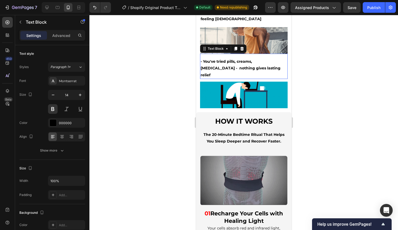
click at [231, 70] on p "- You've tried pills, creams, [MEDICAL_DATA] - nothing gives lasting relief" at bounding box center [243, 68] width 87 height 20
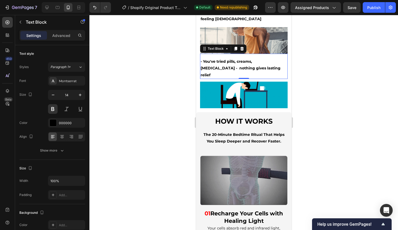
click at [235, 51] on div at bounding box center [235, 48] width 6 height 6
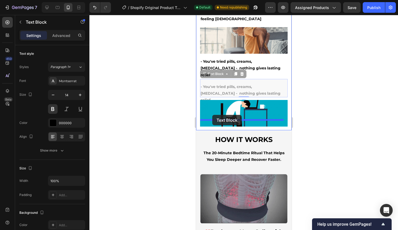
drag, startPoint x: 209, startPoint y: 68, endPoint x: 212, endPoint y: 115, distance: 46.8
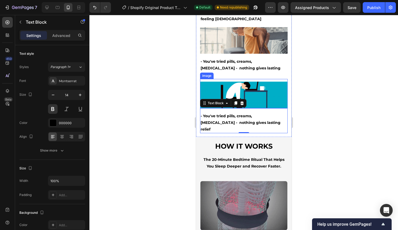
click at [239, 89] on img at bounding box center [244, 94] width 88 height 27
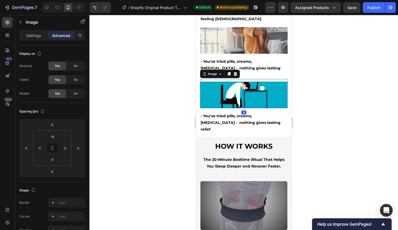
click at [228, 72] on icon at bounding box center [228, 74] width 3 height 4
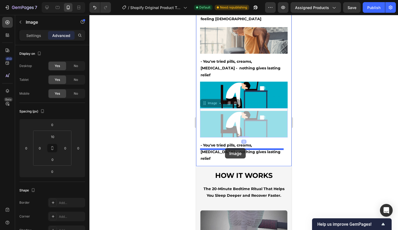
drag, startPoint x: 223, startPoint y: 114, endPoint x: 225, endPoint y: 148, distance: 33.5
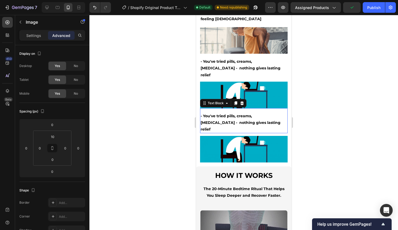
click at [248, 113] on p "- You've tried pills, creams, [MEDICAL_DATA] - nothing gives lasting relief" at bounding box center [243, 123] width 87 height 20
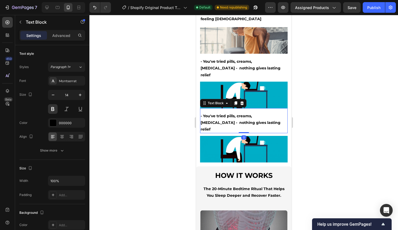
click at [256, 118] on p "- You've tried pills, creams, [MEDICAL_DATA] - nothing gives lasting relief" at bounding box center [243, 123] width 87 height 20
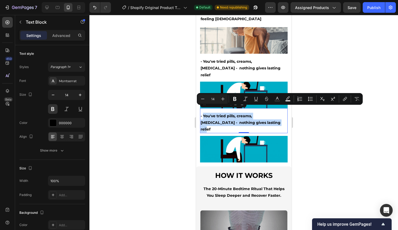
drag, startPoint x: 256, startPoint y: 118, endPoint x: 203, endPoint y: 110, distance: 53.9
click at [203, 113] on p "- You've tried pills, creams, [MEDICAL_DATA] - nothing gives lasting relief" at bounding box center [243, 123] width 87 height 20
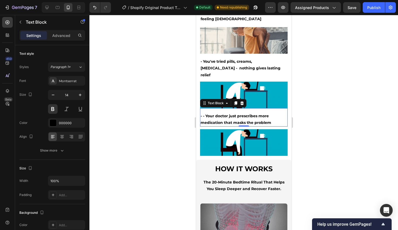
click at [205, 113] on p "- - Your doctor just prescribes more medication that masks the problem" at bounding box center [243, 119] width 87 height 13
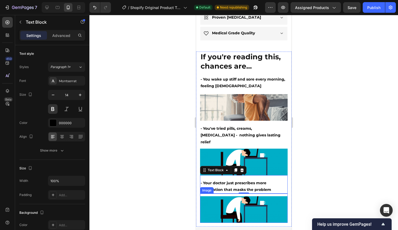
scroll to position [341, 0]
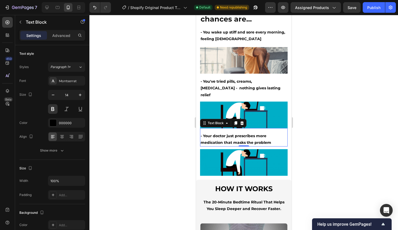
click at [236, 121] on icon at bounding box center [235, 123] width 4 height 4
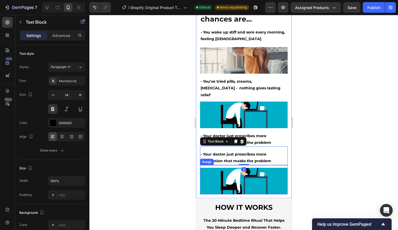
click at [232, 168] on img at bounding box center [244, 180] width 88 height 27
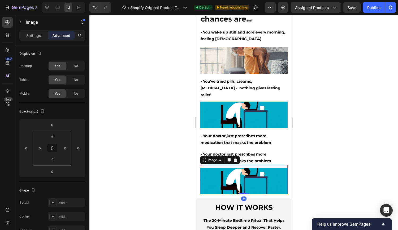
click at [228, 157] on div at bounding box center [229, 160] width 6 height 6
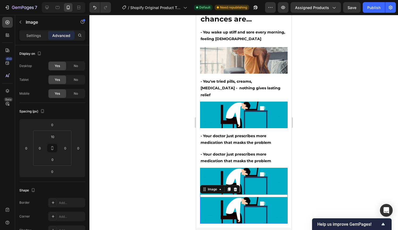
scroll to position [376, 0]
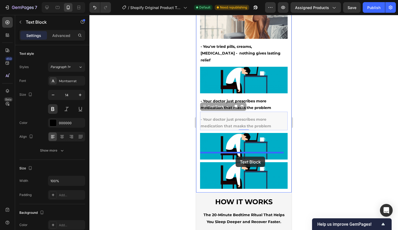
drag, startPoint x: 233, startPoint y: 113, endPoint x: 235, endPoint y: 156, distance: 43.3
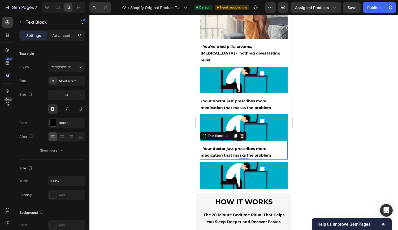
click at [314, 97] on div at bounding box center [243, 122] width 309 height 215
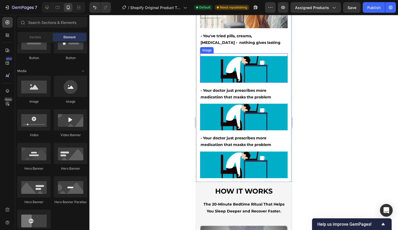
scroll to position [388, 0]
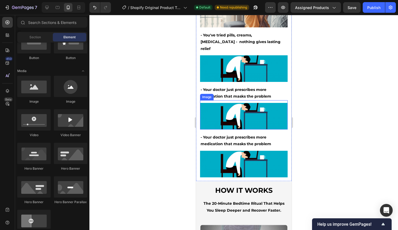
click at [220, 106] on img at bounding box center [244, 116] width 88 height 27
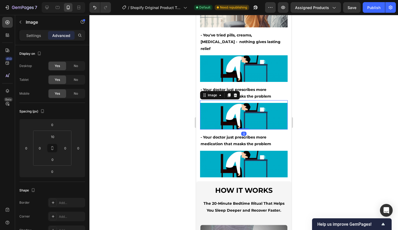
click at [35, 38] on p "Settings" at bounding box center [33, 36] width 15 height 6
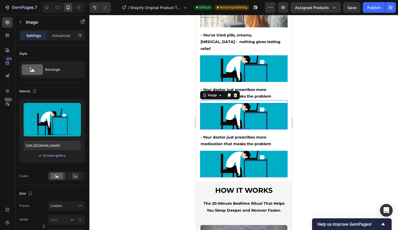
drag, startPoint x: 76, startPoint y: 109, endPoint x: 68, endPoint y: 8, distance: 101.4
click at [76, 109] on icon "button" at bounding box center [75, 107] width 5 height 5
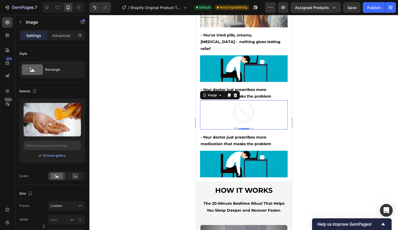
type input "[URL][DOMAIN_NAME]"
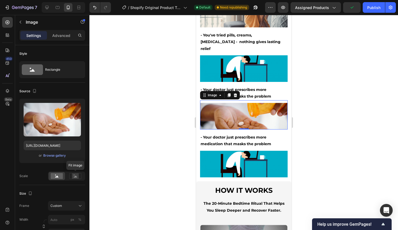
click at [74, 176] on rect at bounding box center [75, 175] width 7 height 5
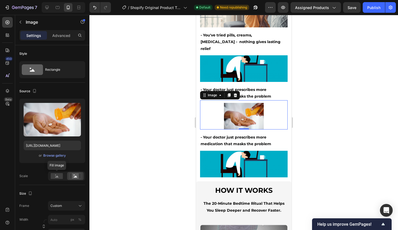
click at [54, 176] on rect at bounding box center [57, 176] width 12 height 6
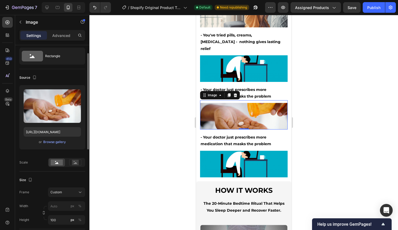
scroll to position [15, 0]
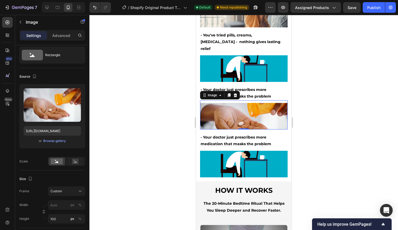
click at [320, 115] on div at bounding box center [243, 122] width 309 height 215
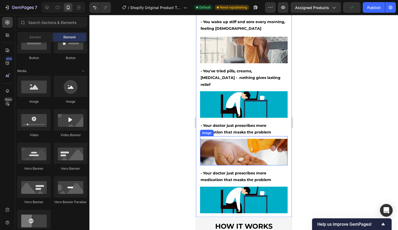
scroll to position [386, 0]
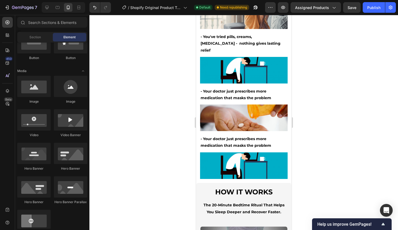
click at [316, 104] on div at bounding box center [243, 122] width 309 height 215
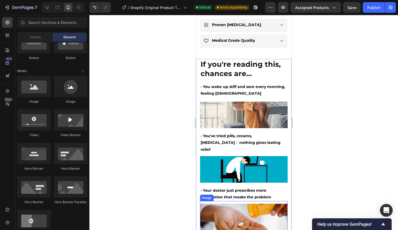
scroll to position [270, 0]
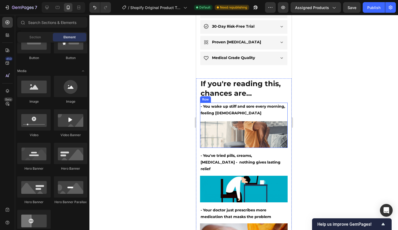
click at [252, 118] on div "- You wake up stiff and sore every morning, feeling [DEMOGRAPHIC_DATA] Text Blo…" at bounding box center [244, 124] width 88 height 45
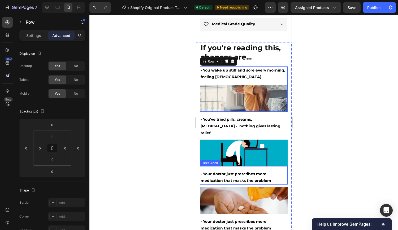
scroll to position [378, 0]
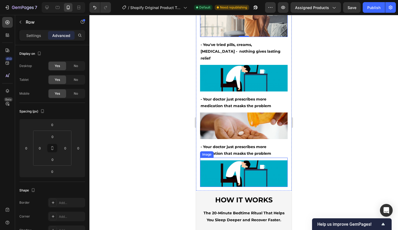
click at [221, 165] on img at bounding box center [244, 173] width 88 height 27
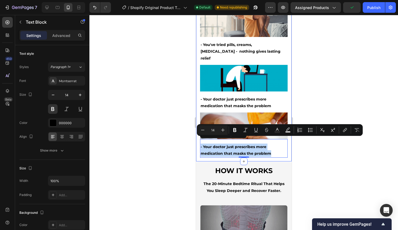
drag, startPoint x: 273, startPoint y: 147, endPoint x: 197, endPoint y: 141, distance: 76.1
click at [197, 141] on div "If you're reading this, chances are... Heading - You wake up stiff and sore eve…" at bounding box center [244, 64] width 96 height 193
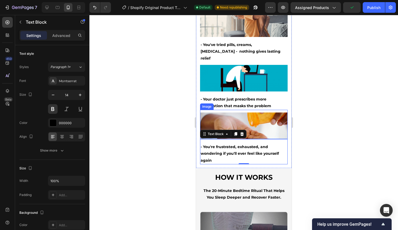
click at [230, 112] on img at bounding box center [244, 125] width 88 height 27
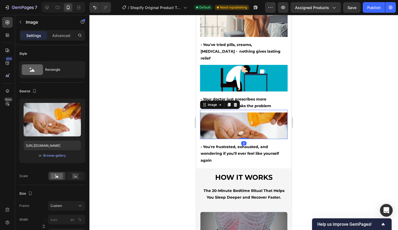
click at [232, 101] on div at bounding box center [235, 104] width 6 height 6
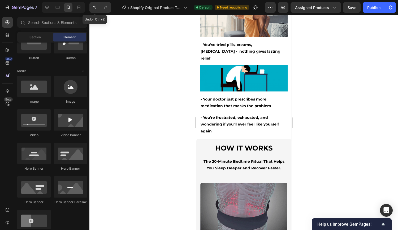
click at [93, 10] on icon "Undo/Redo" at bounding box center [94, 7] width 5 height 5
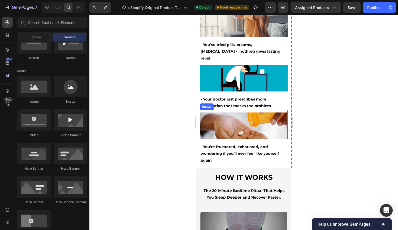
click at [214, 114] on img at bounding box center [244, 125] width 88 height 27
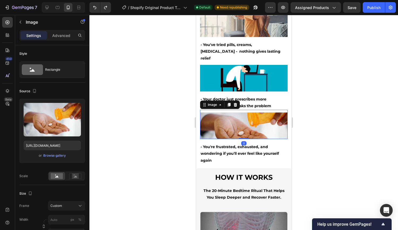
click at [227, 102] on icon at bounding box center [229, 104] width 4 height 4
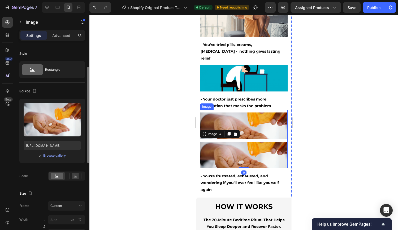
scroll to position [15, 0]
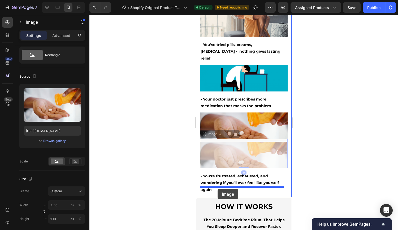
drag, startPoint x: 212, startPoint y: 127, endPoint x: 217, endPoint y: 188, distance: 61.8
